Goal: Information Seeking & Learning: Learn about a topic

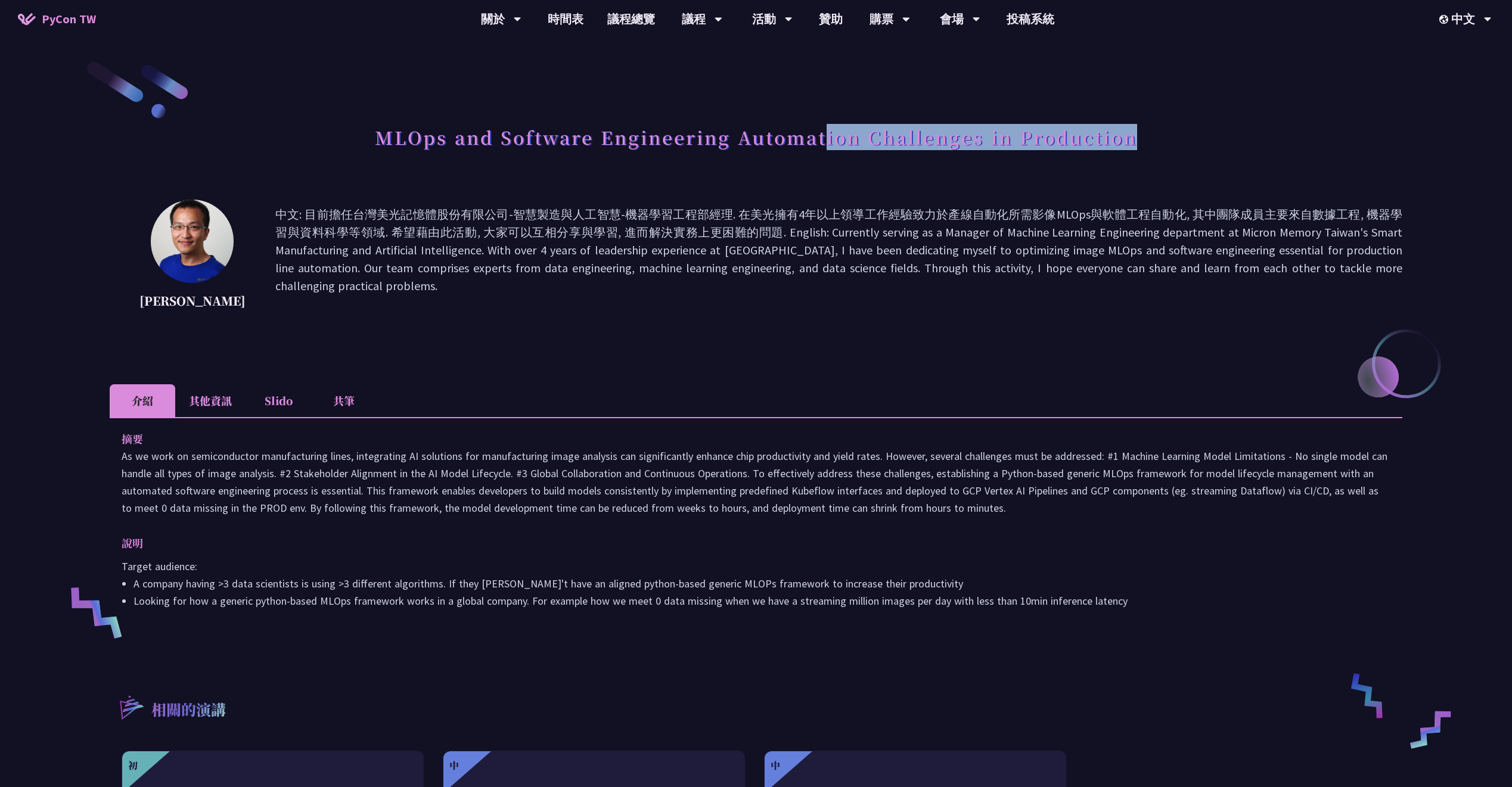
drag, startPoint x: 827, startPoint y: 131, endPoint x: 1056, endPoint y: 159, distance: 230.7
click at [1027, 159] on div "MLOps and Software Engineering Automation Challenges in Production" at bounding box center [756, 150] width 1293 height 63
click at [869, 148] on h1 "MLOps and Software Engineering Automation Challenges in Production" at bounding box center [756, 136] width 762 height 35
drag, startPoint x: 814, startPoint y: 104, endPoint x: 820, endPoint y: 90, distance: 15.2
click at [765, 94] on div "MLOps and Software Engineering Automation Challenges in Production [PERSON_NAME…" at bounding box center [756, 531] width 1293 height 943
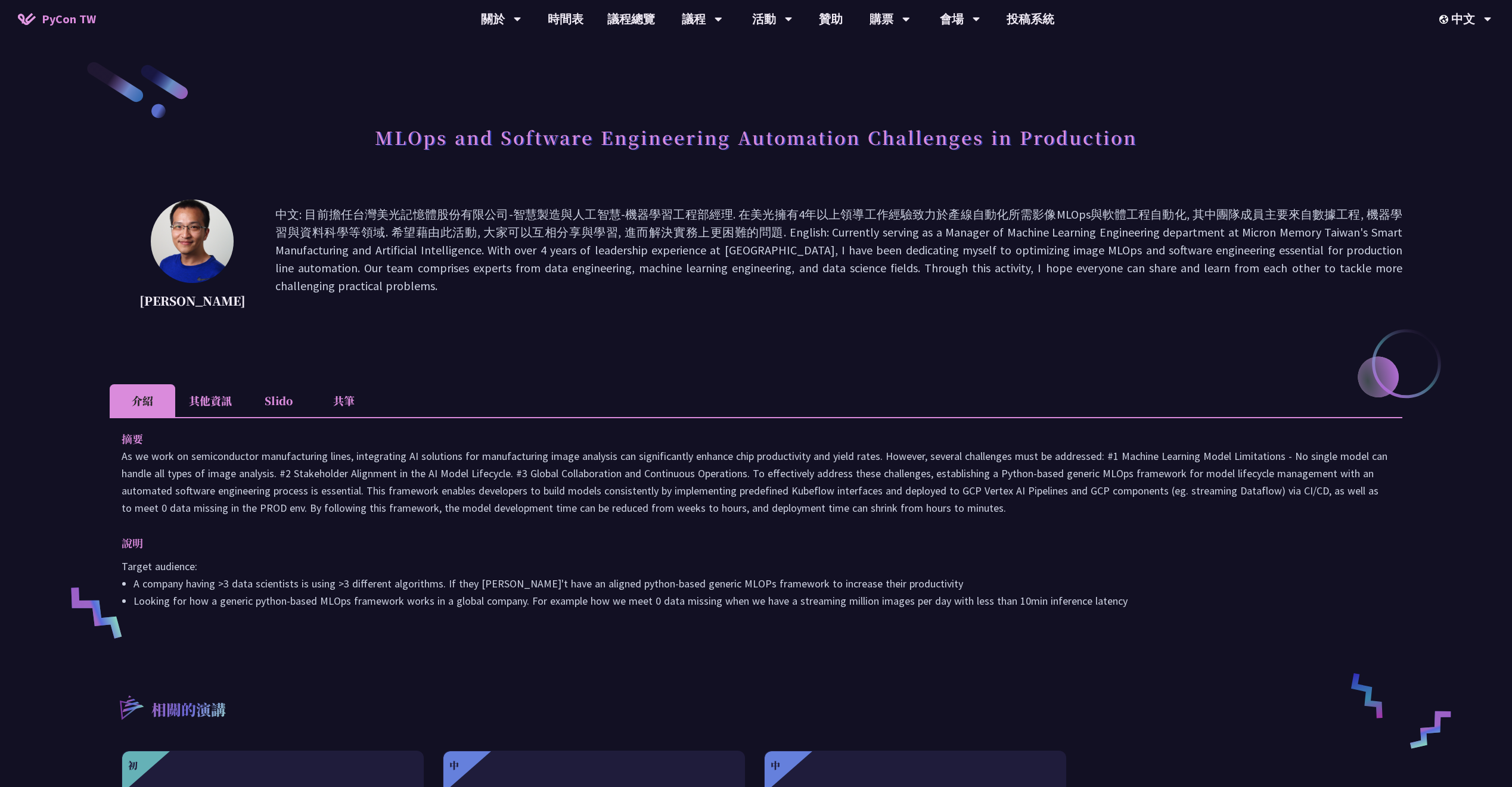
drag, startPoint x: 840, startPoint y: 108, endPoint x: 692, endPoint y: 114, distance: 148.1
click at [692, 114] on div "MLOps and Software Engineering Automation Challenges in Production [PERSON_NAME…" at bounding box center [756, 531] width 1293 height 943
click at [182, 409] on li "其他資訊" at bounding box center [210, 400] width 70 height 33
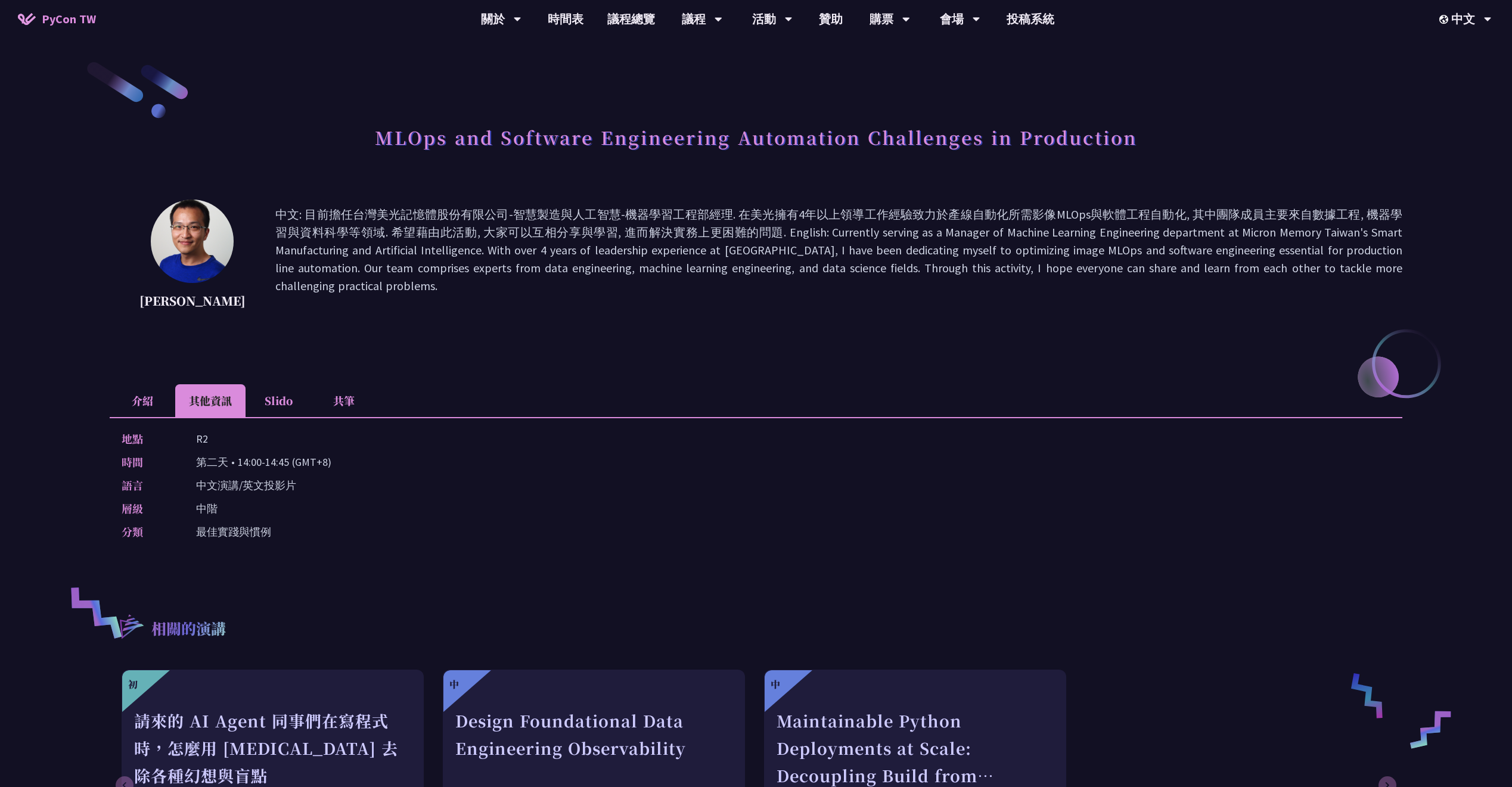
click at [287, 407] on li "Slido" at bounding box center [278, 400] width 65 height 33
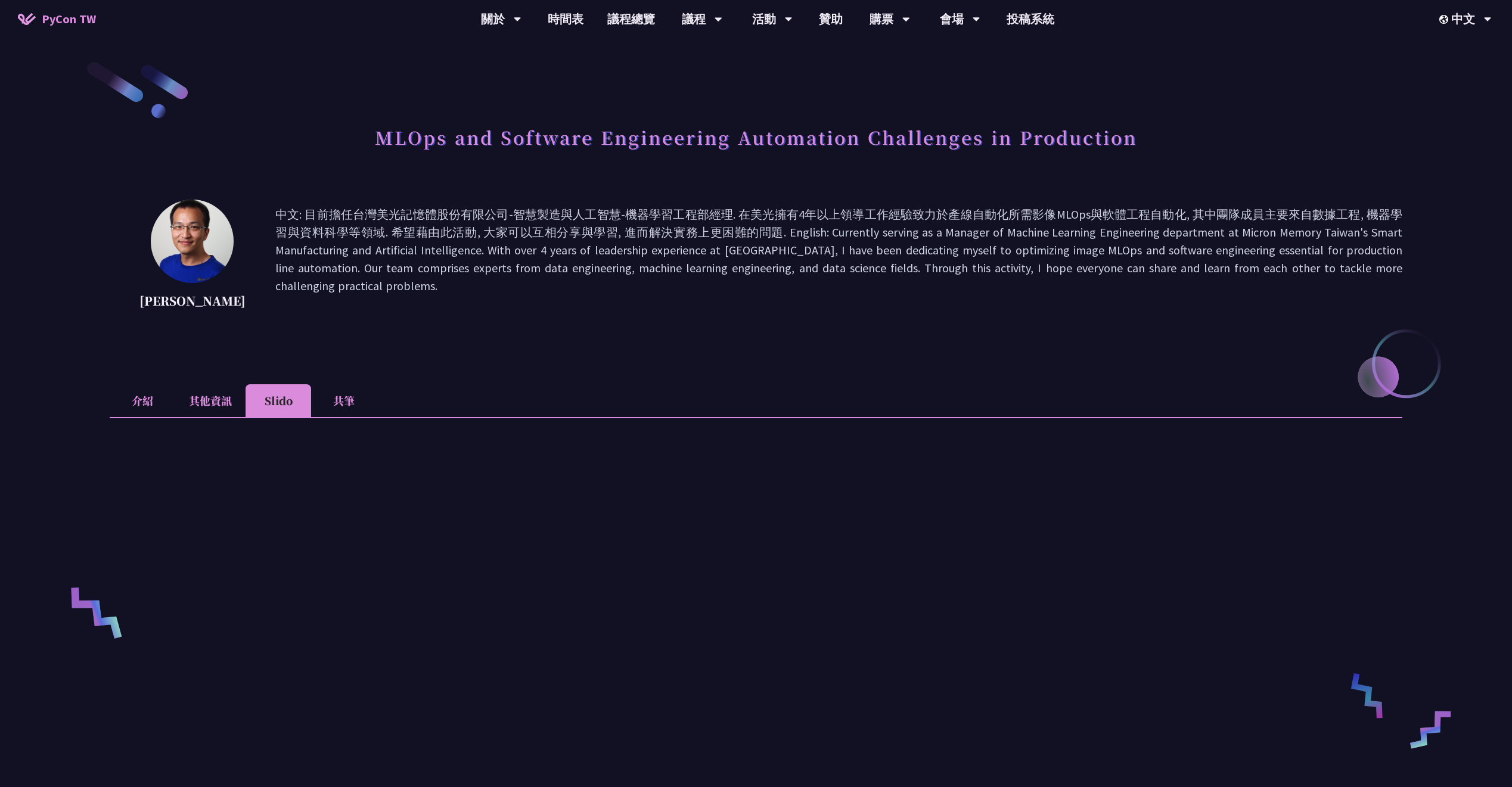
click at [336, 403] on li "共筆" at bounding box center [344, 400] width 65 height 33
drag, startPoint x: 1012, startPoint y: 103, endPoint x: 925, endPoint y: 104, distance: 87.0
click at [925, 104] on div "MLOps and Software Engineering Automation Challenges in Production [PERSON_NAME…" at bounding box center [756, 673] width 1293 height 1227
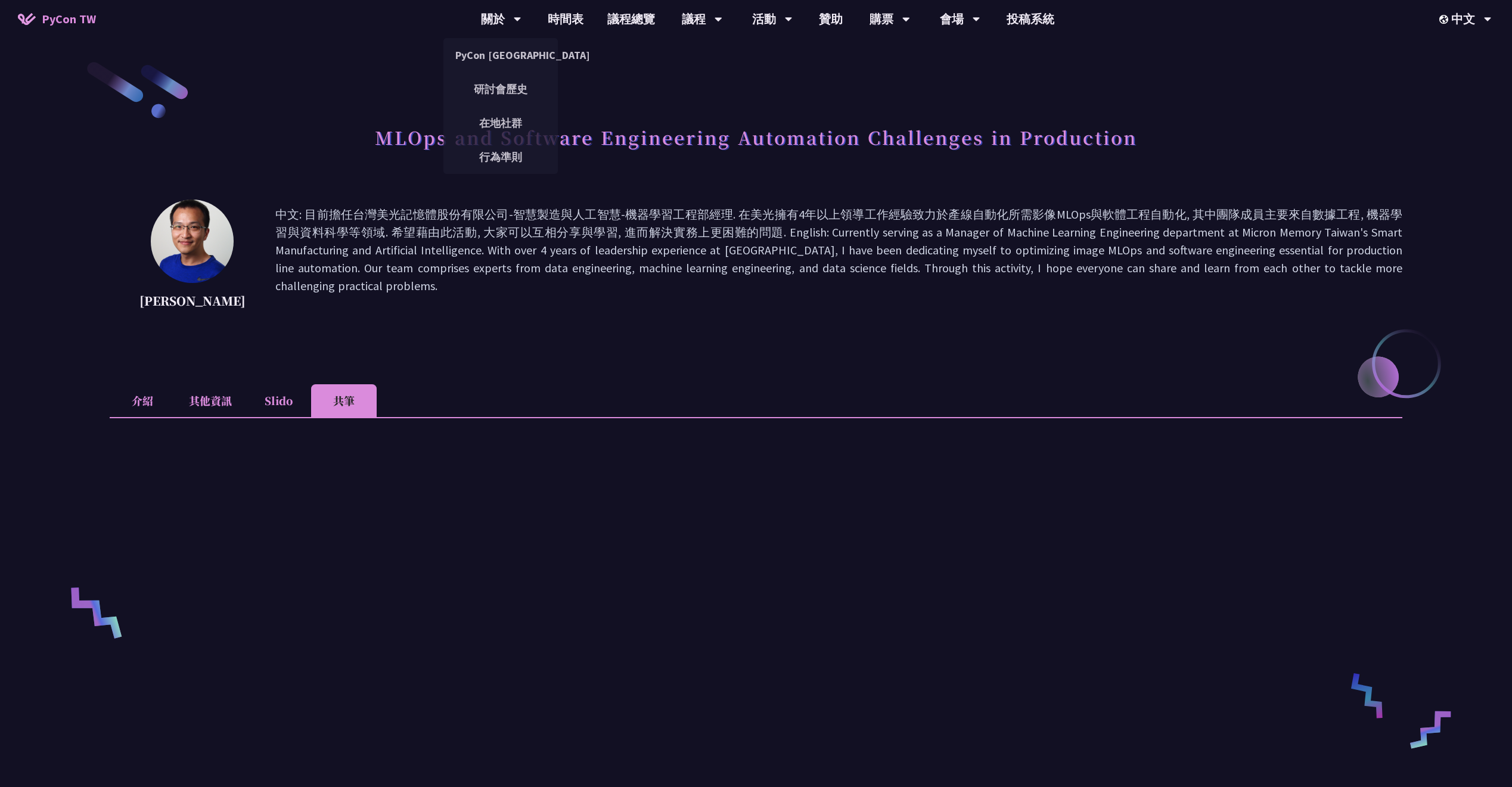
click at [56, 9] on link "PyCon TW" at bounding box center [57, 19] width 102 height 30
